Goal: Transaction & Acquisition: Purchase product/service

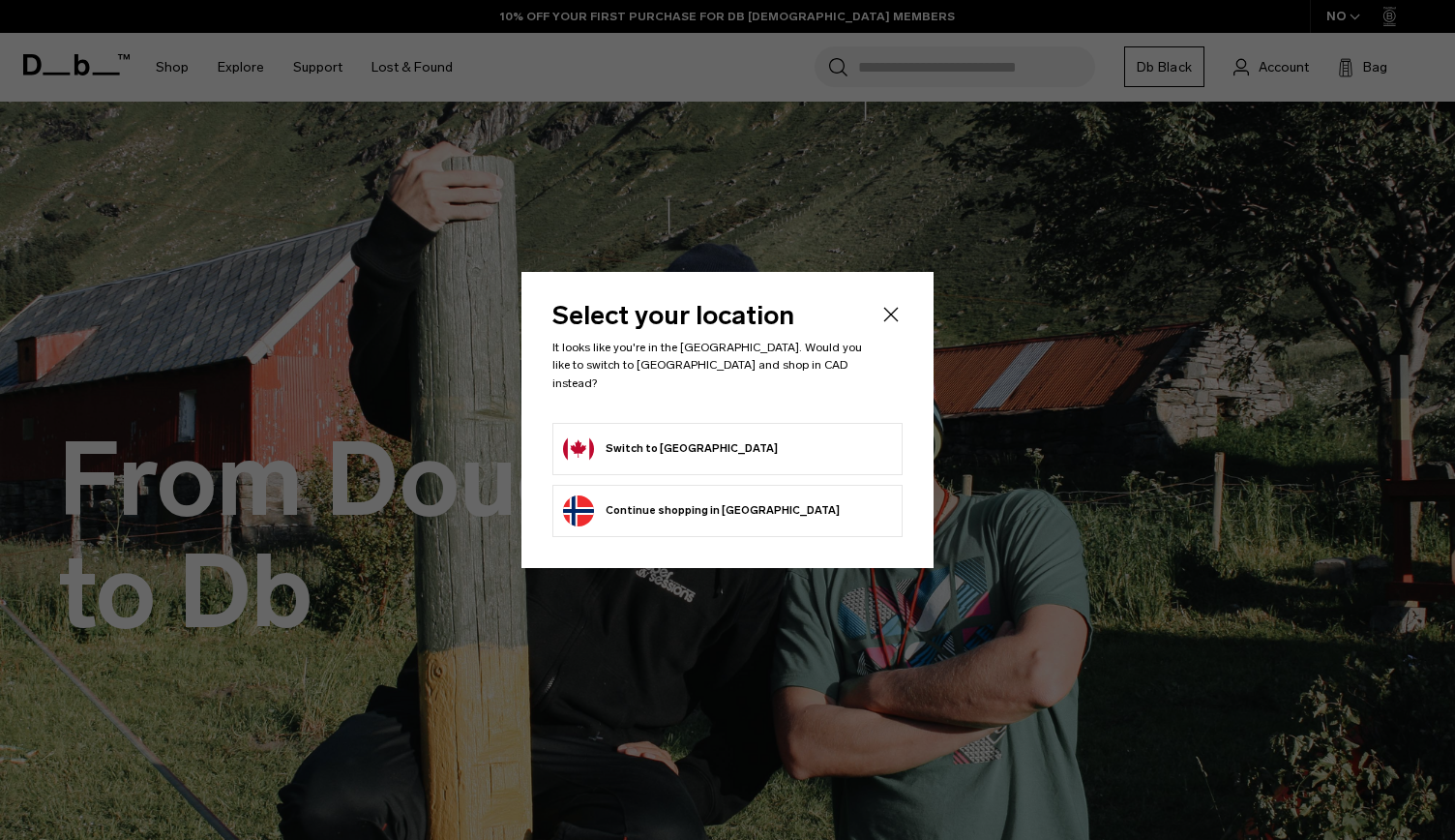
click at [0, 0] on div "Privacy Policy More Information" at bounding box center [0, 0] width 0 height 0
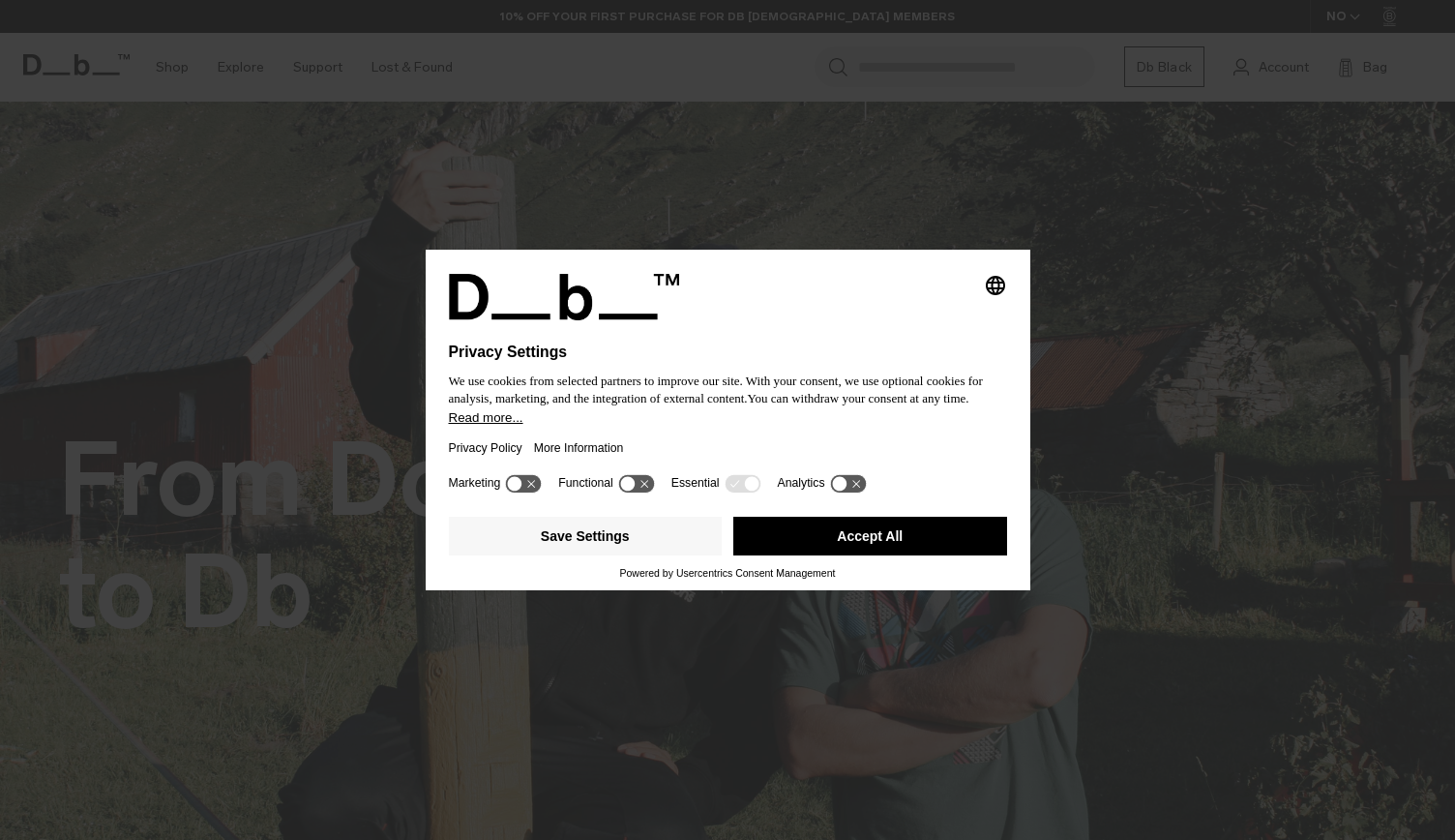
click at [895, 548] on button "Accept All" at bounding box center [870, 536] width 274 height 39
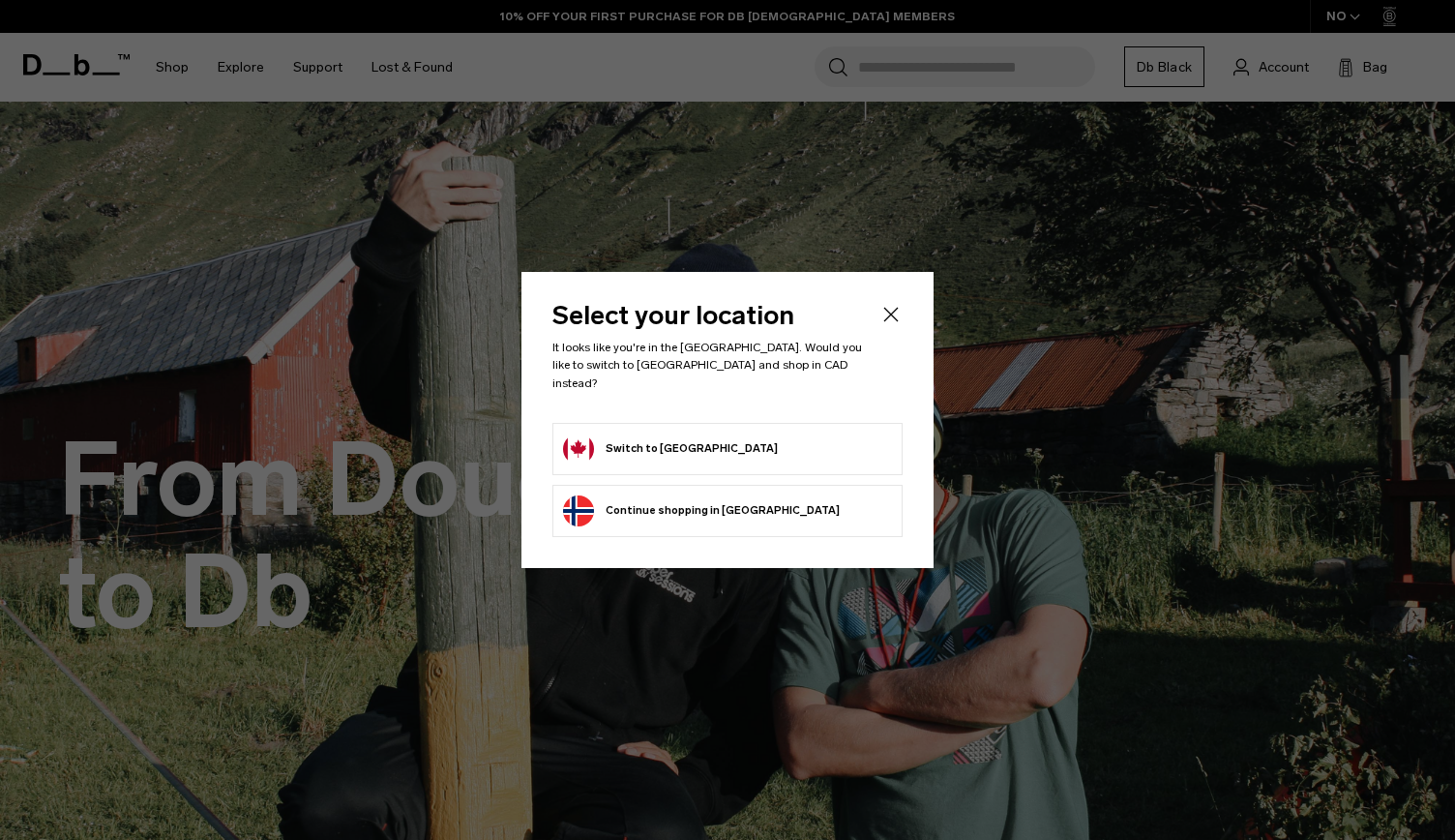
click at [717, 433] on form "Switch to Canada" at bounding box center [728, 449] width 329 height 31
click at [652, 436] on button "Switch to Canada" at bounding box center [671, 449] width 215 height 31
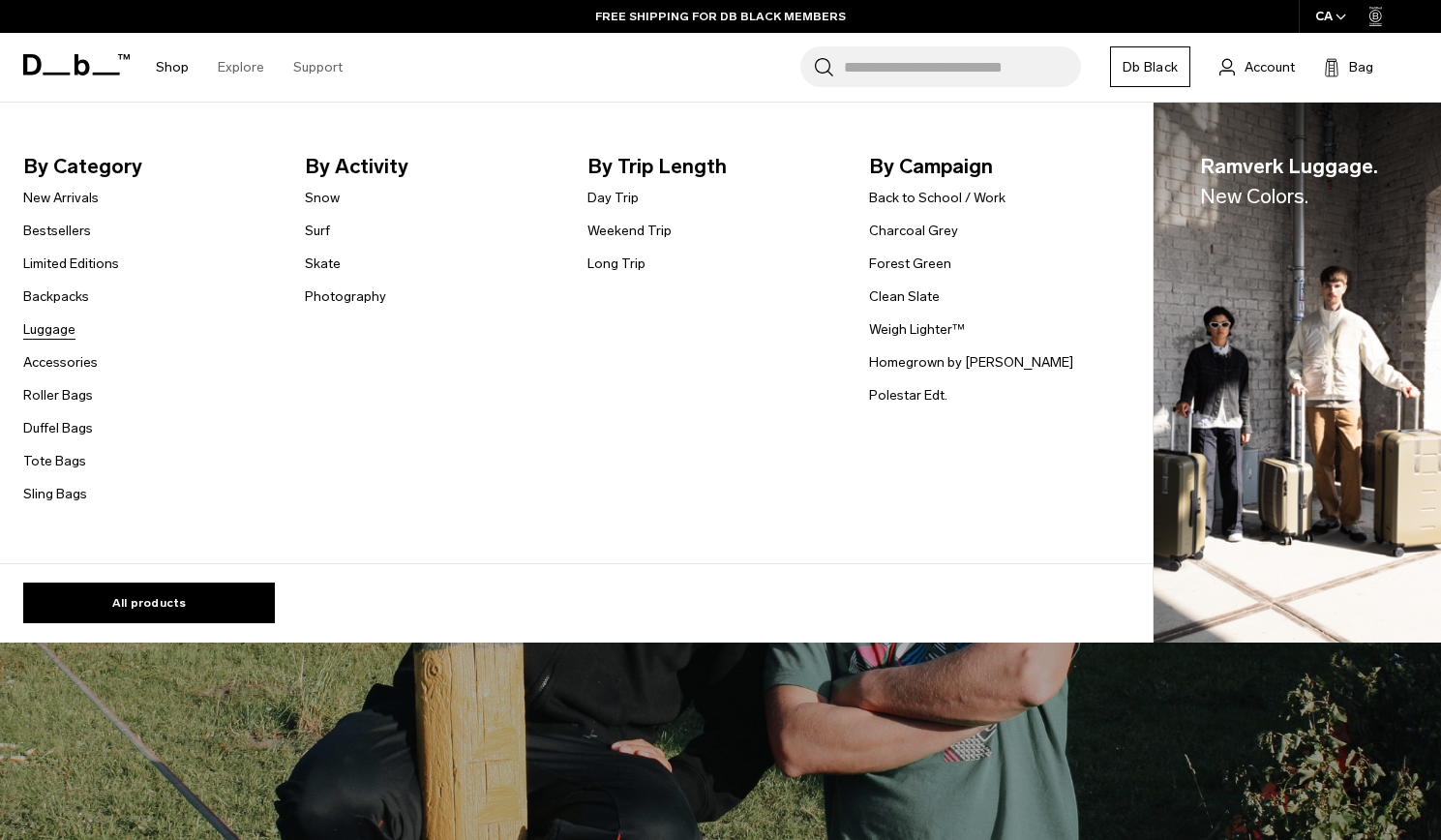
click at [66, 327] on link "Luggage" at bounding box center [49, 329] width 52 height 21
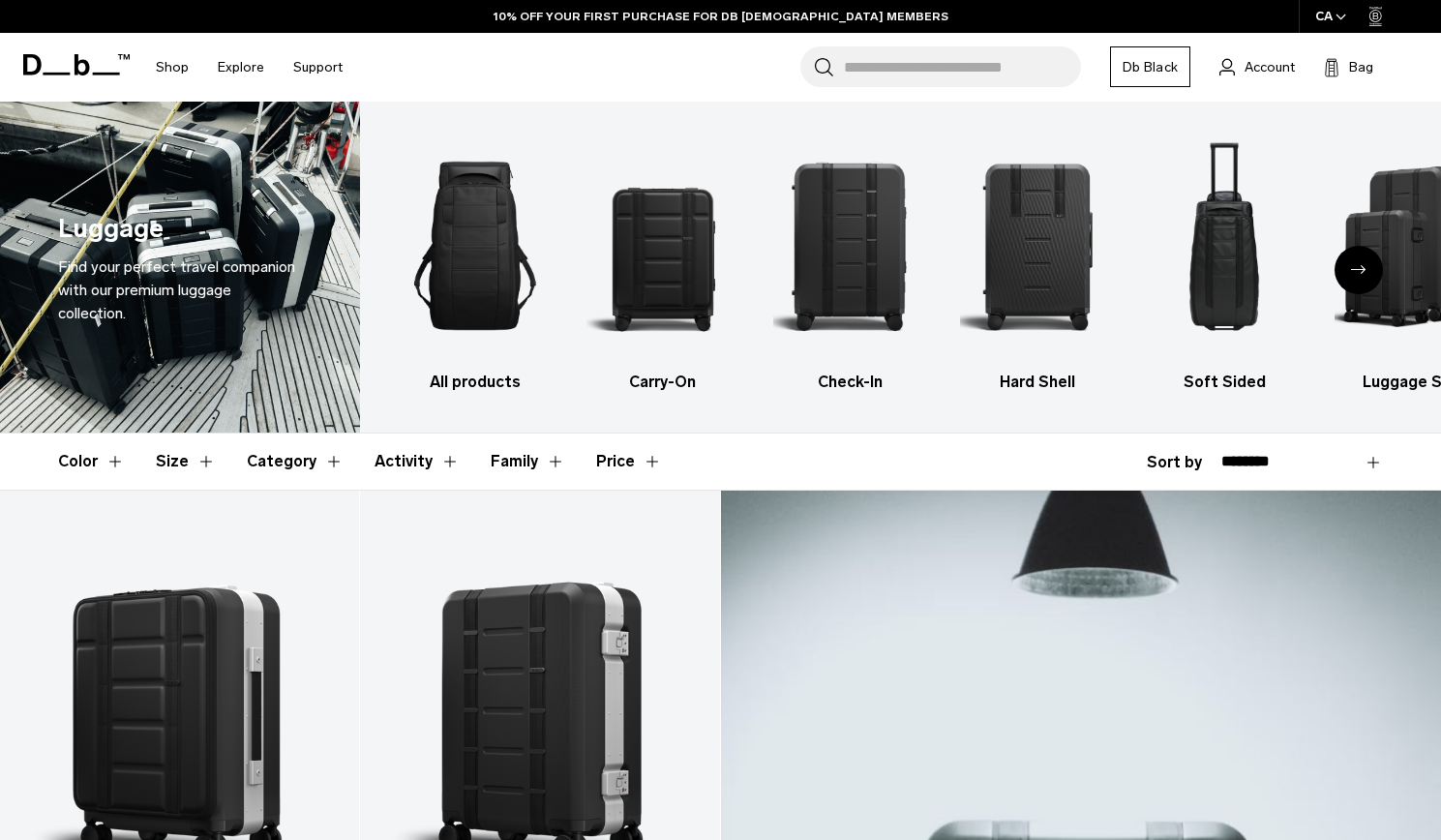
click at [1373, 274] on div "Next slide" at bounding box center [1358, 269] width 48 height 48
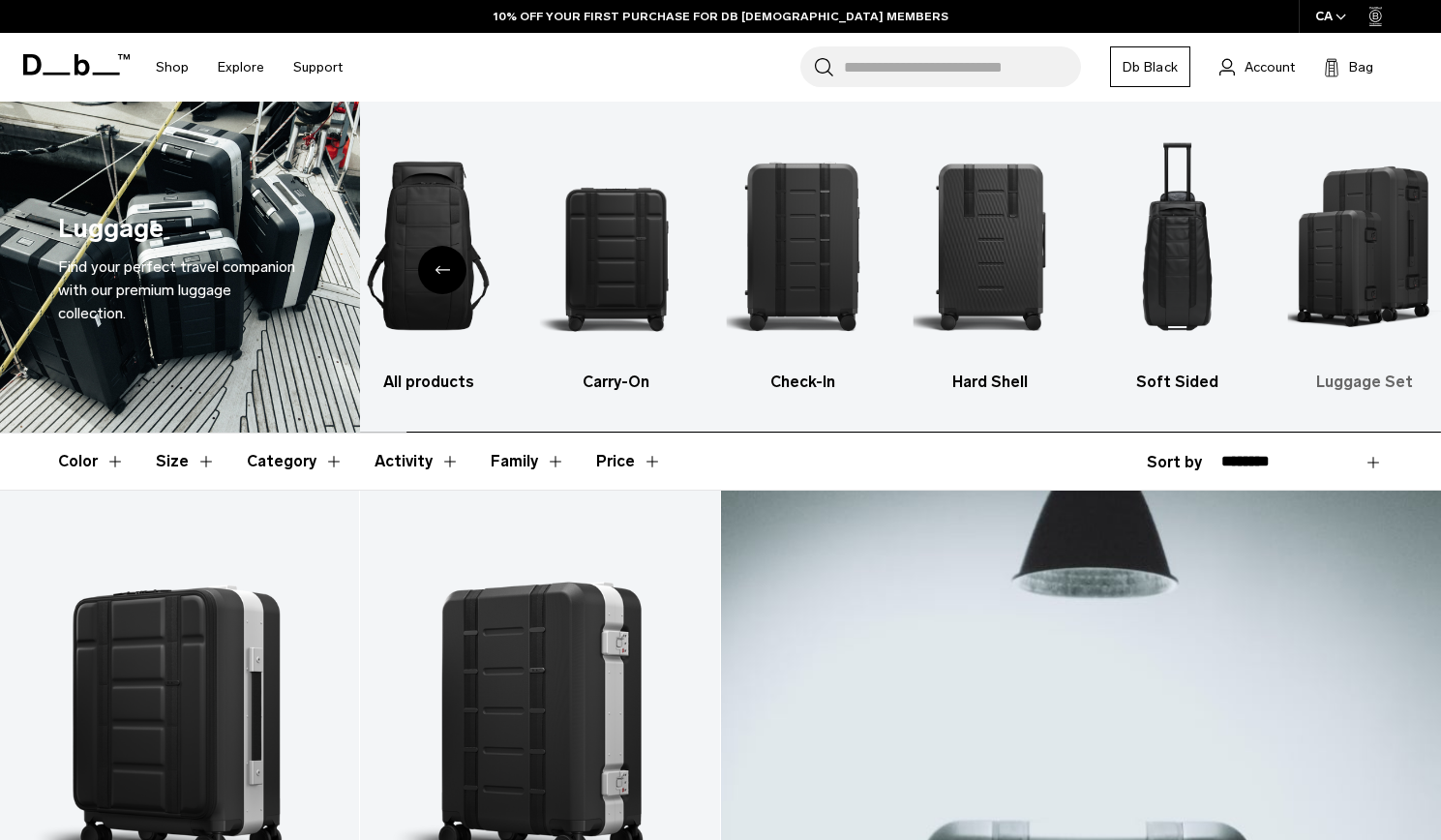
click at [1373, 274] on img "6 / 6" at bounding box center [1364, 245] width 153 height 230
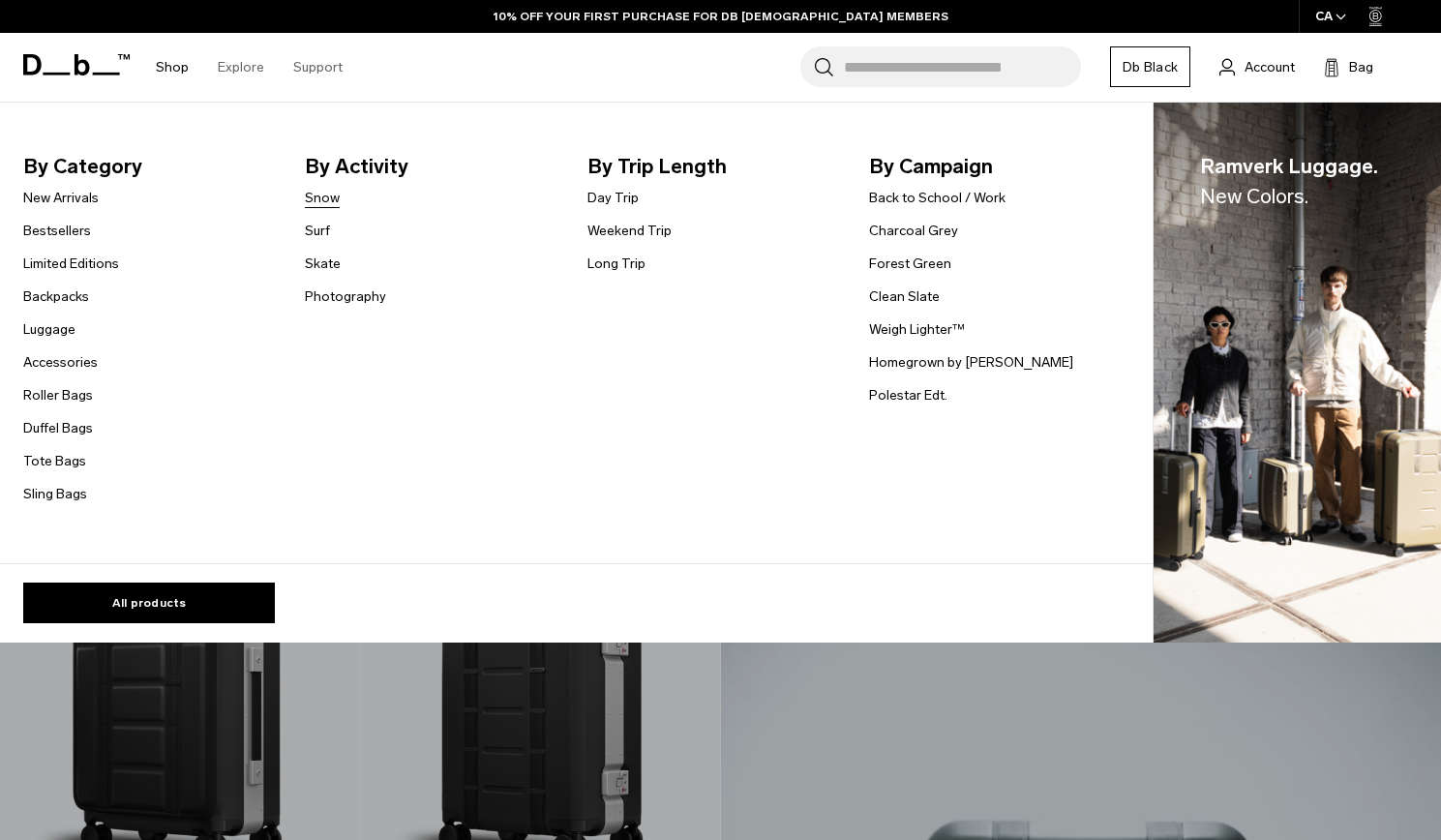
click at [320, 198] on link "Snow" at bounding box center [323, 198] width 35 height 21
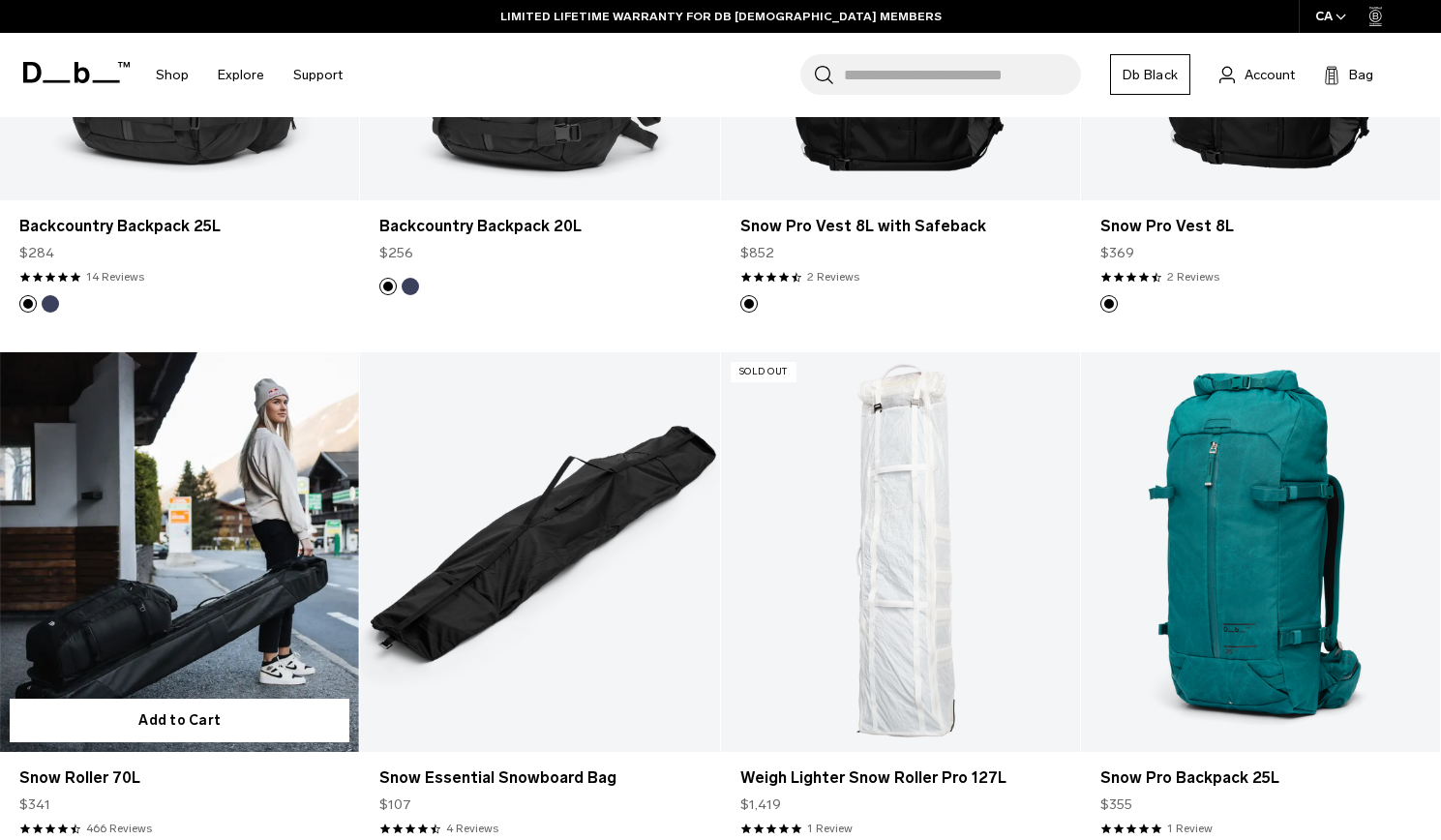
scroll to position [1809, 0]
